Goal: Find contact information: Find contact information

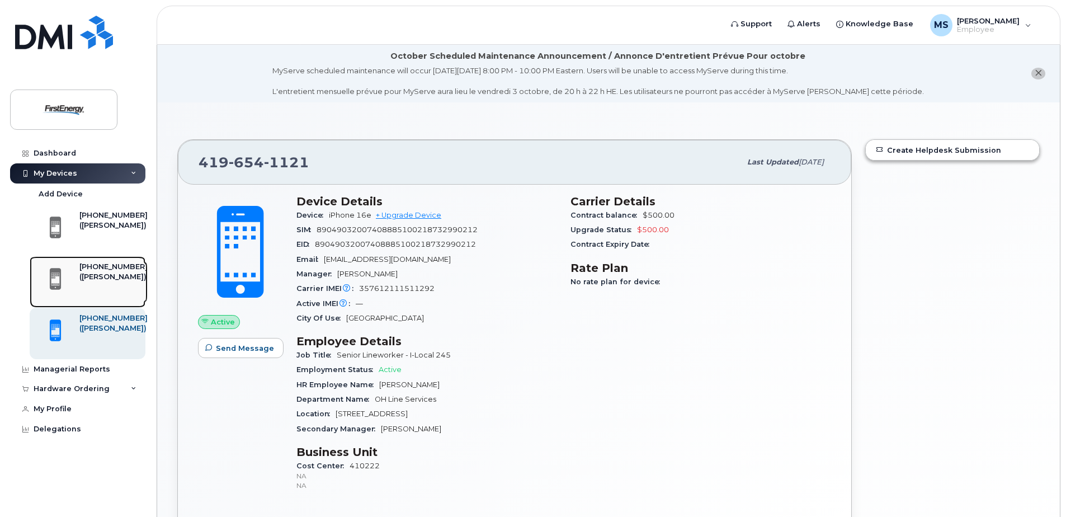
click at [92, 277] on div "([PERSON_NAME])" at bounding box center [113, 277] width 68 height 10
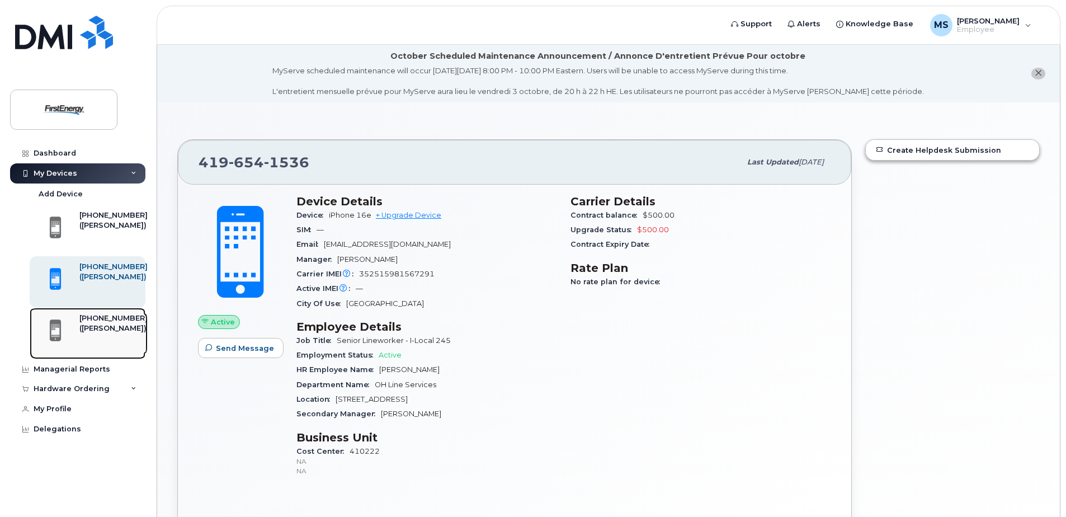
click at [103, 327] on div "([PERSON_NAME])" at bounding box center [113, 328] width 68 height 10
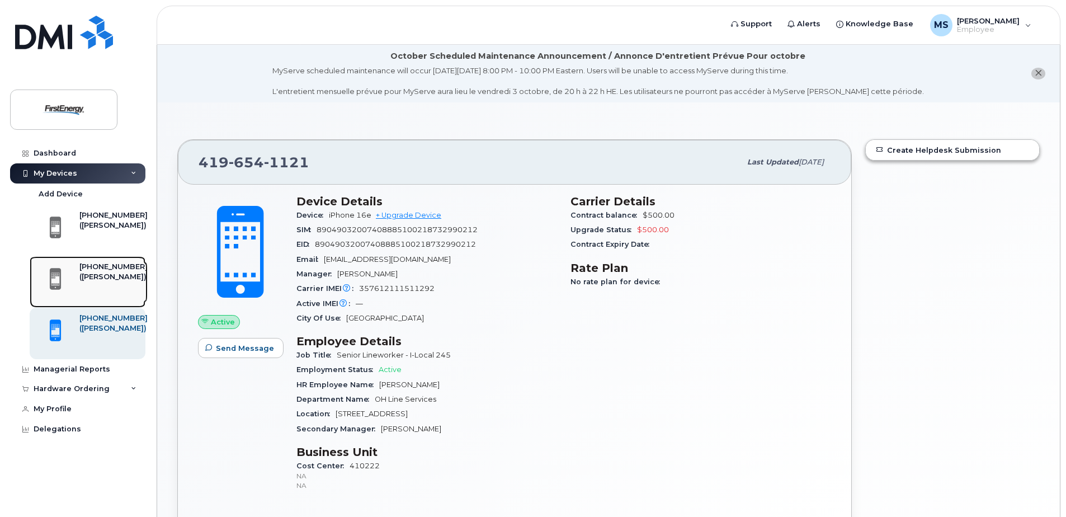
click at [98, 279] on div "([PERSON_NAME])" at bounding box center [113, 277] width 68 height 10
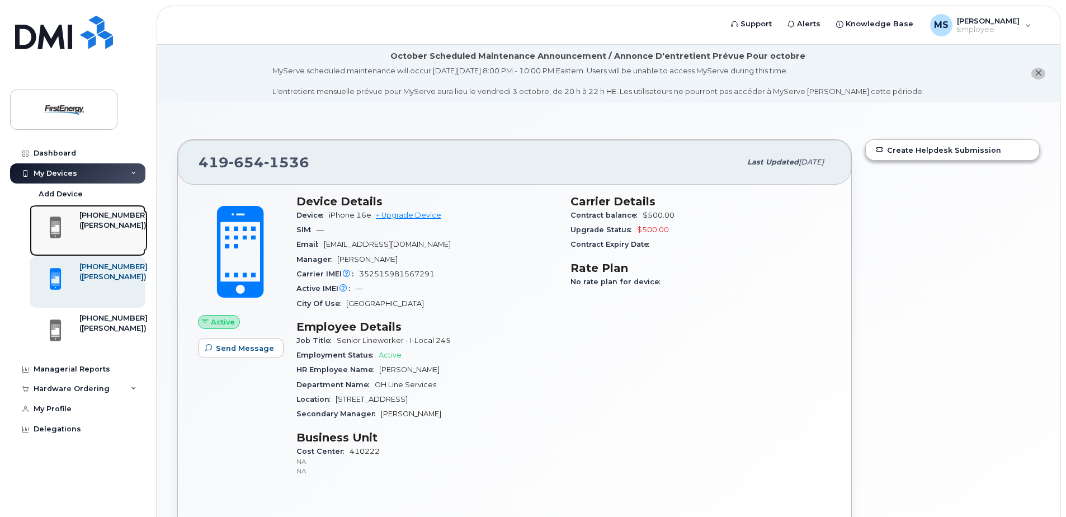
click at [100, 224] on div "([PERSON_NAME])" at bounding box center [113, 225] width 68 height 10
click at [96, 216] on div "[PHONE_NUMBER]" at bounding box center [113, 215] width 68 height 10
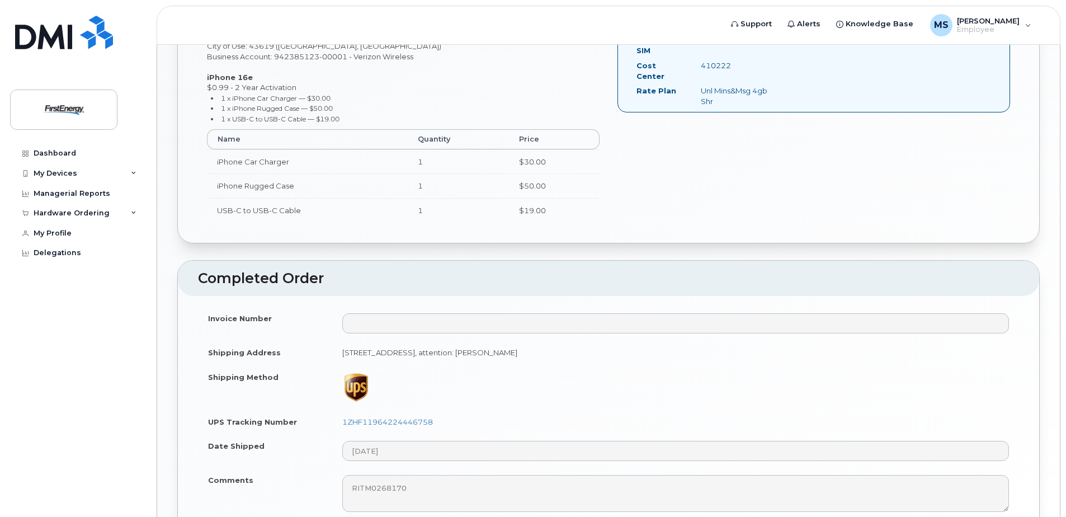
scroll to position [327, 0]
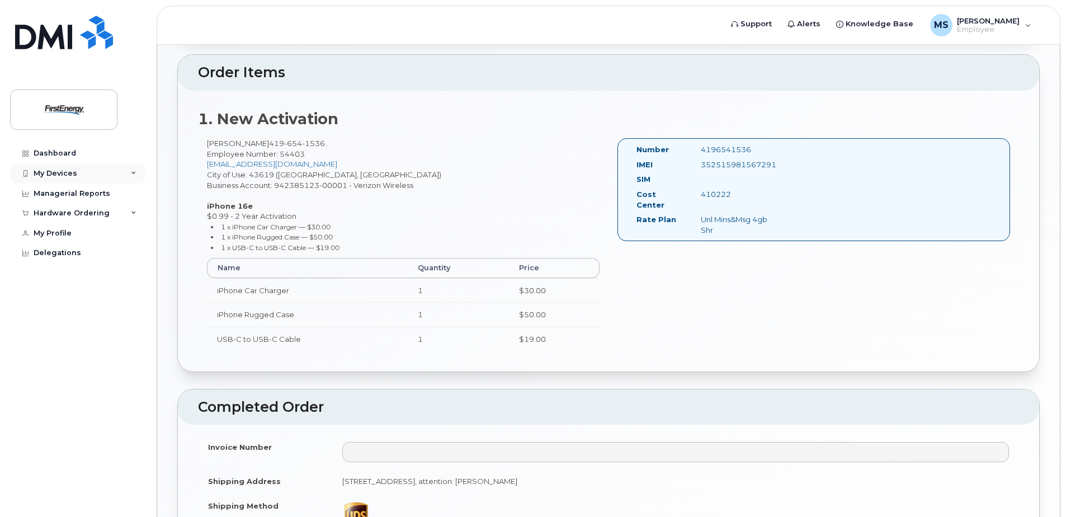
click at [78, 175] on div "My Devices" at bounding box center [77, 173] width 135 height 20
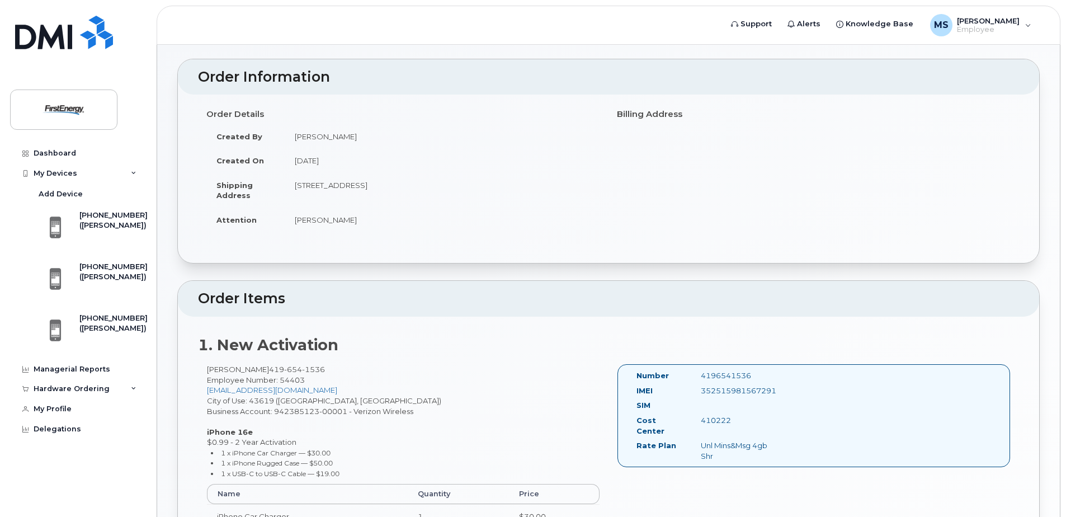
scroll to position [0, 0]
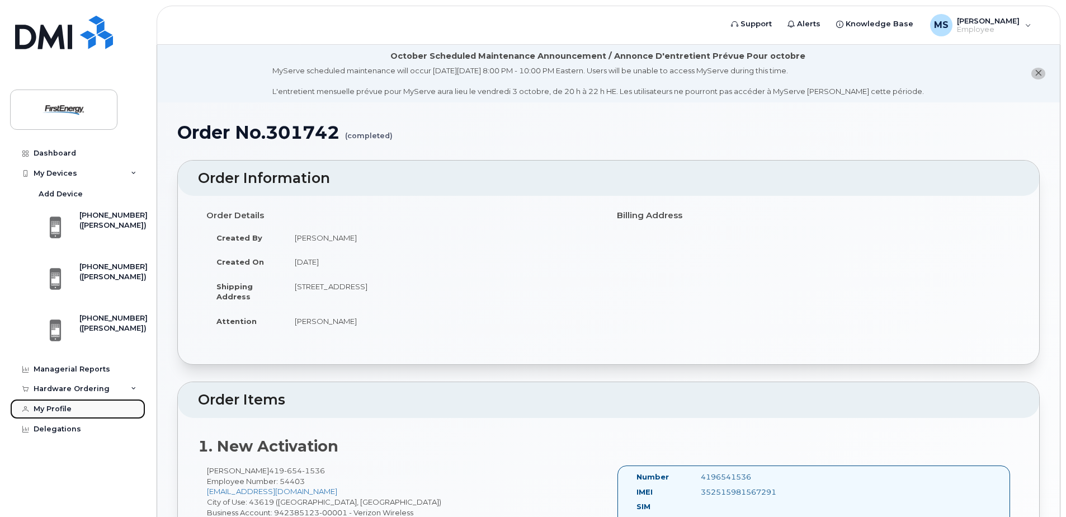
click at [62, 408] on div "My Profile" at bounding box center [53, 408] width 38 height 9
